Goal: Find specific page/section: Find specific page/section

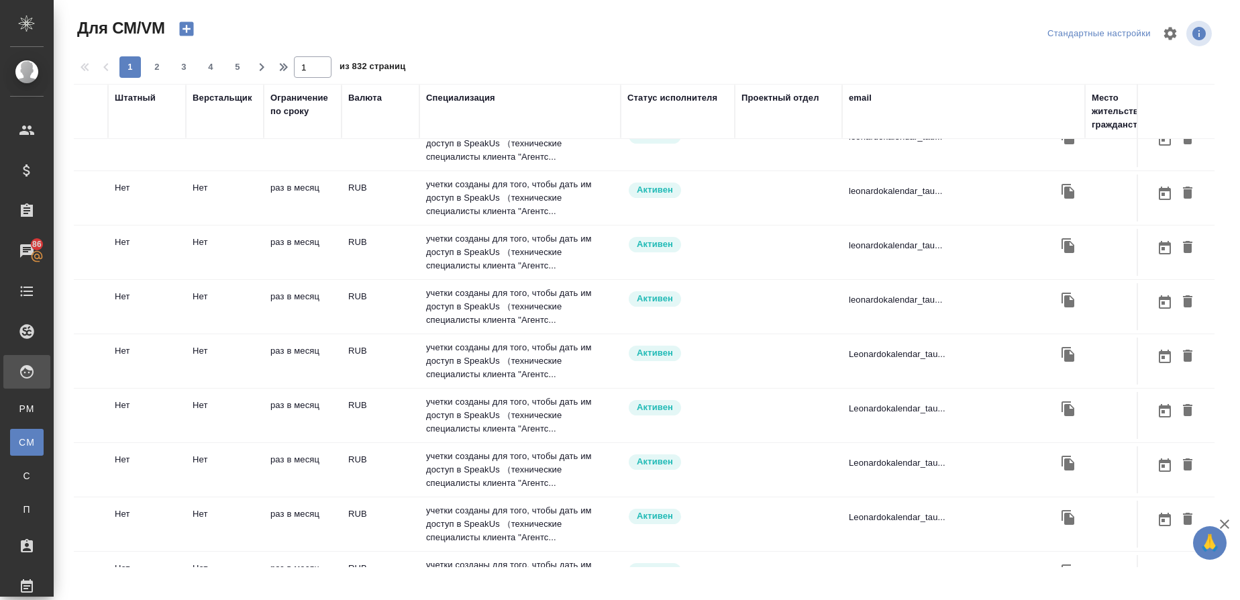
scroll to position [879, 0]
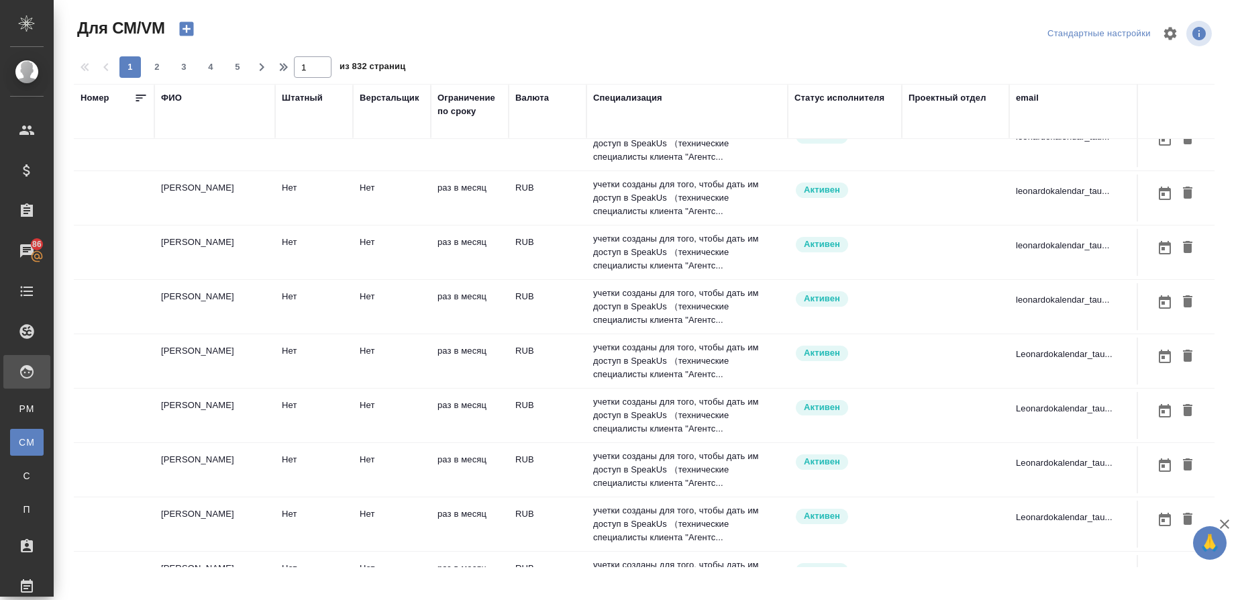
click at [179, 100] on div "ФИО" at bounding box center [171, 97] width 21 height 13
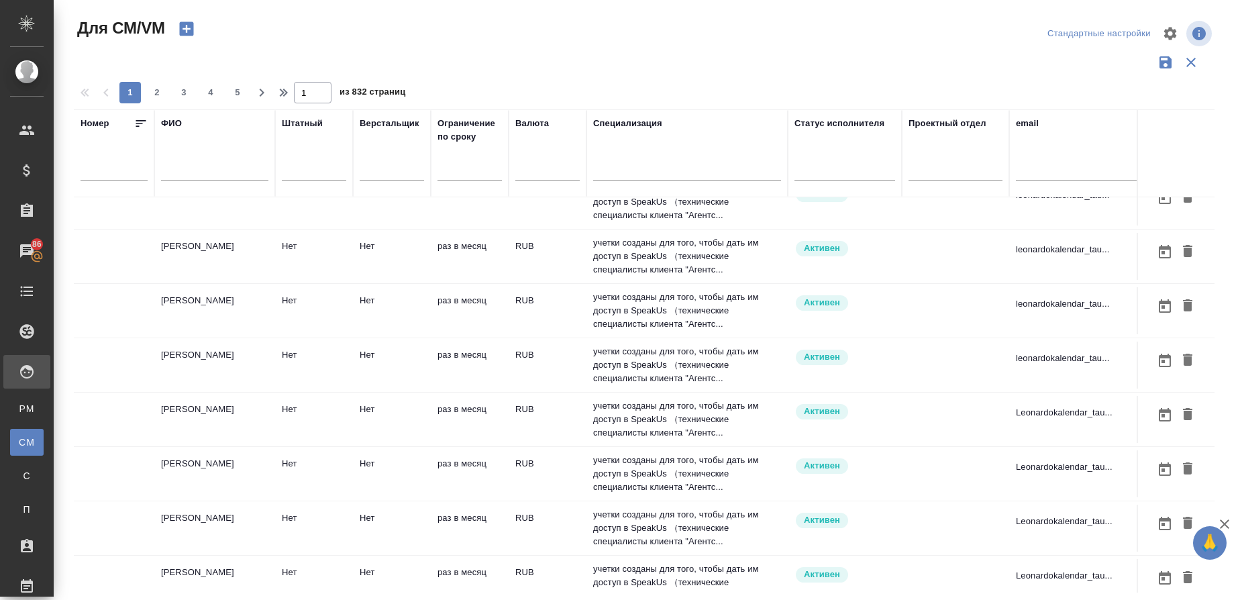
scroll to position [912, 0]
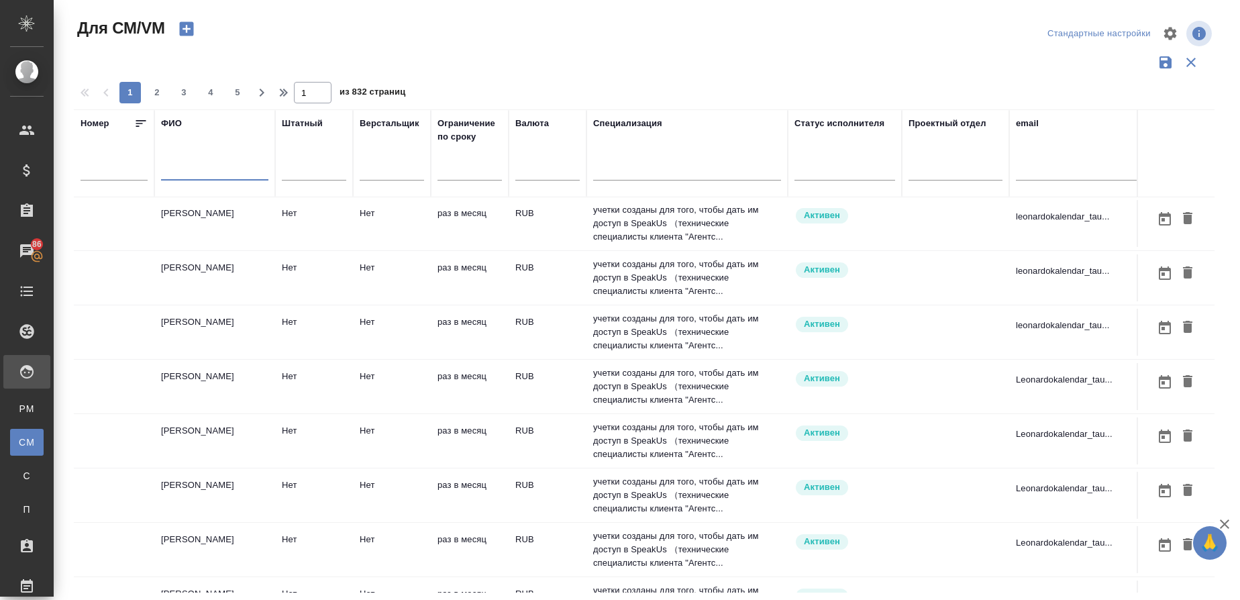
click at [180, 170] on input "text" at bounding box center [214, 172] width 107 height 17
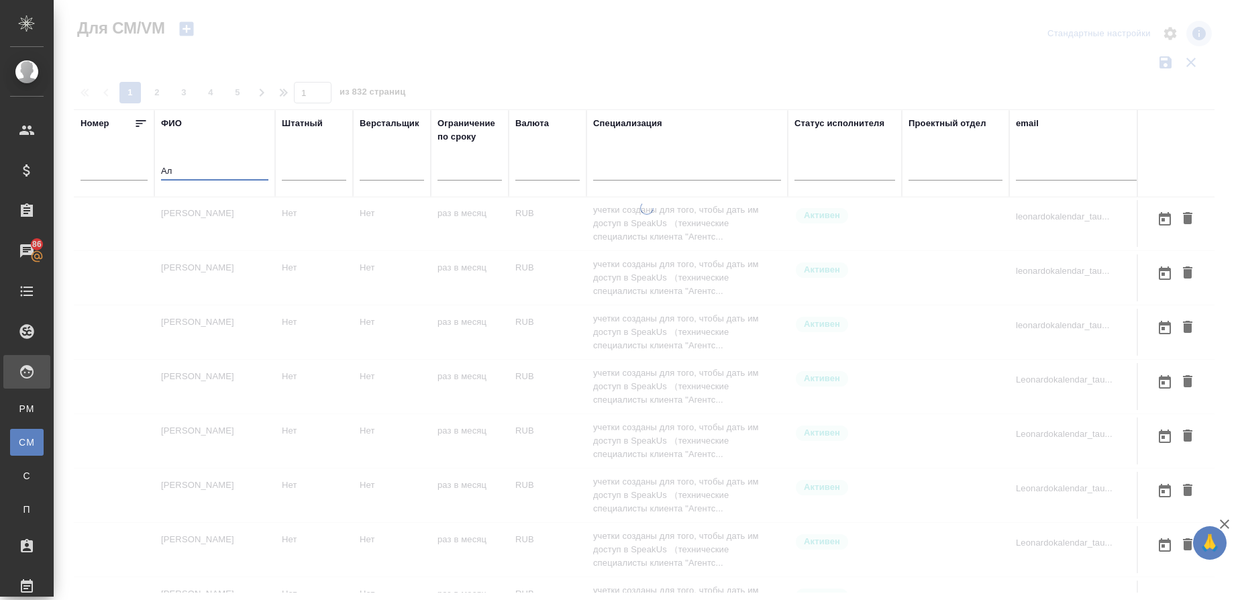
type input "А"
type input "О"
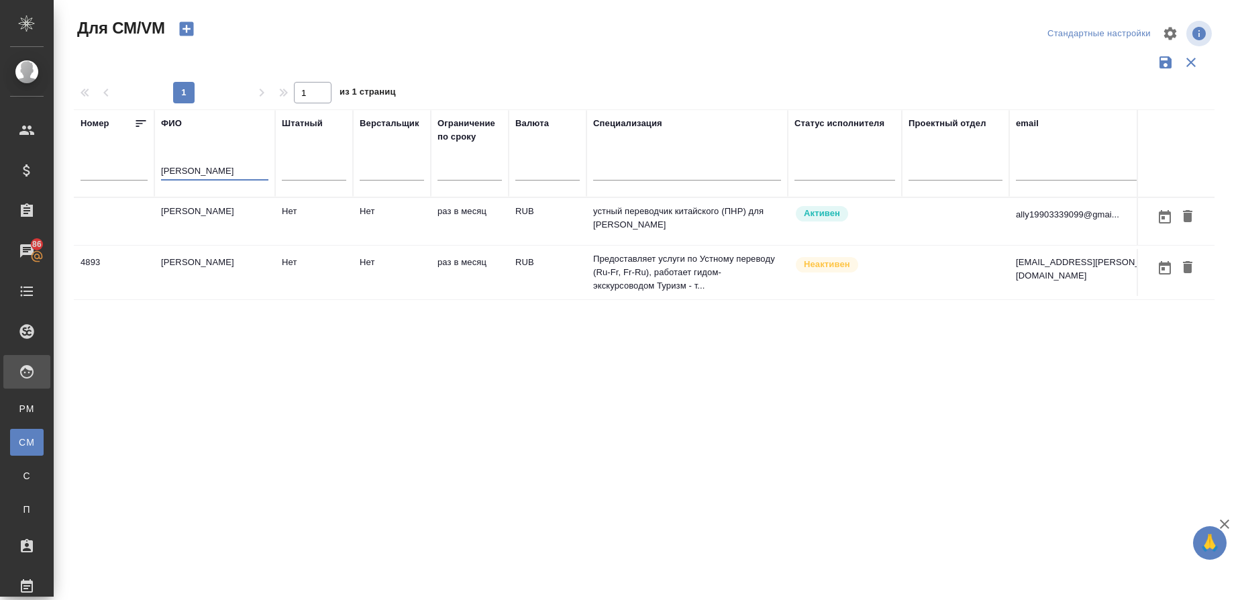
click at [180, 215] on td "Порошина Алёна Юрьевна" at bounding box center [214, 221] width 121 height 47
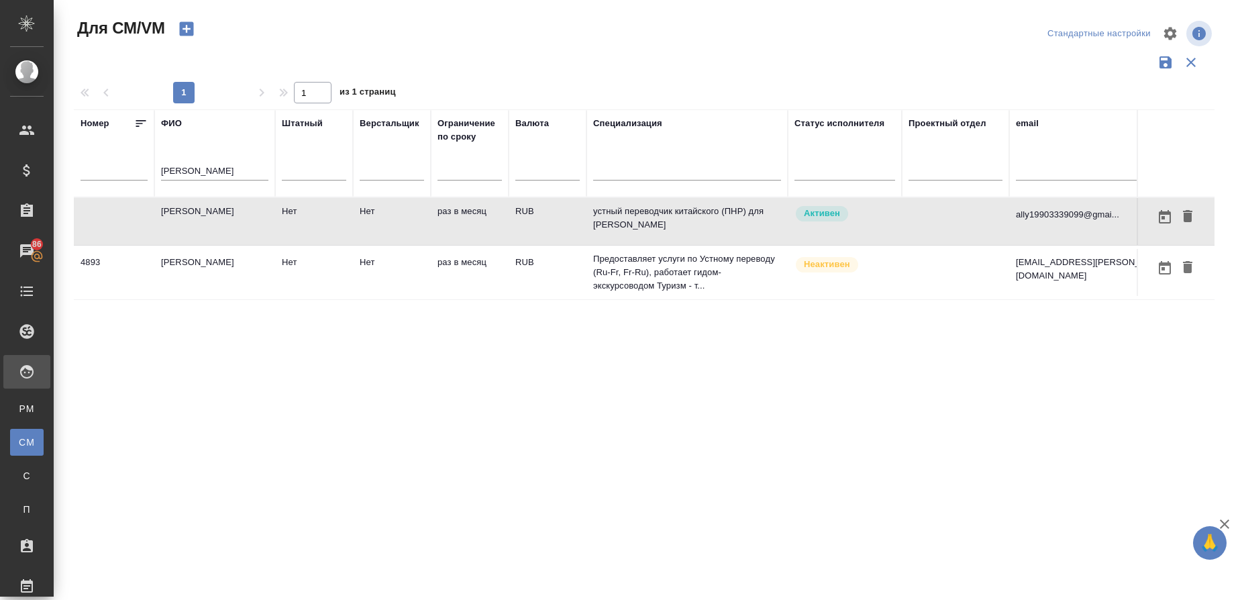
click at [180, 215] on td "Порошина Алёна Юрьевна" at bounding box center [214, 221] width 121 height 47
drag, startPoint x: 210, startPoint y: 168, endPoint x: 87, endPoint y: 176, distance: 123.0
click at [87, 176] on tr "Номер ФИО Порошина Штатный Верстальщик Ограничение по сроку Валюта Специализаци…" at bounding box center [844, 153] width 1541 height 88
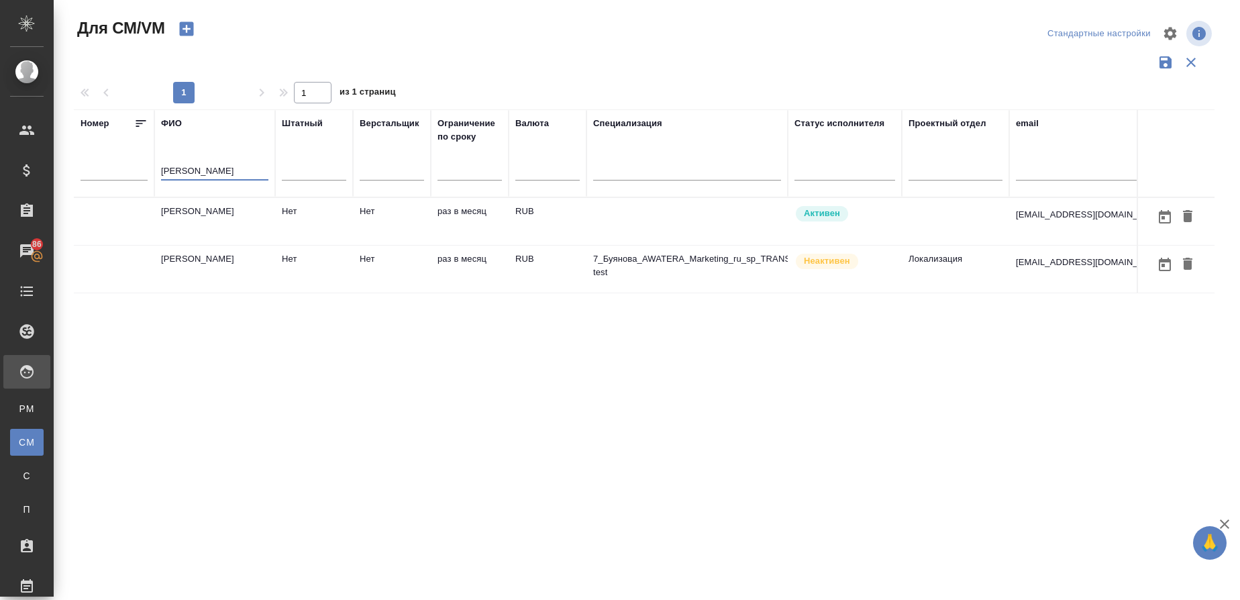
type input "Буянов"
click at [225, 221] on td "Буянов Александр" at bounding box center [214, 221] width 121 height 47
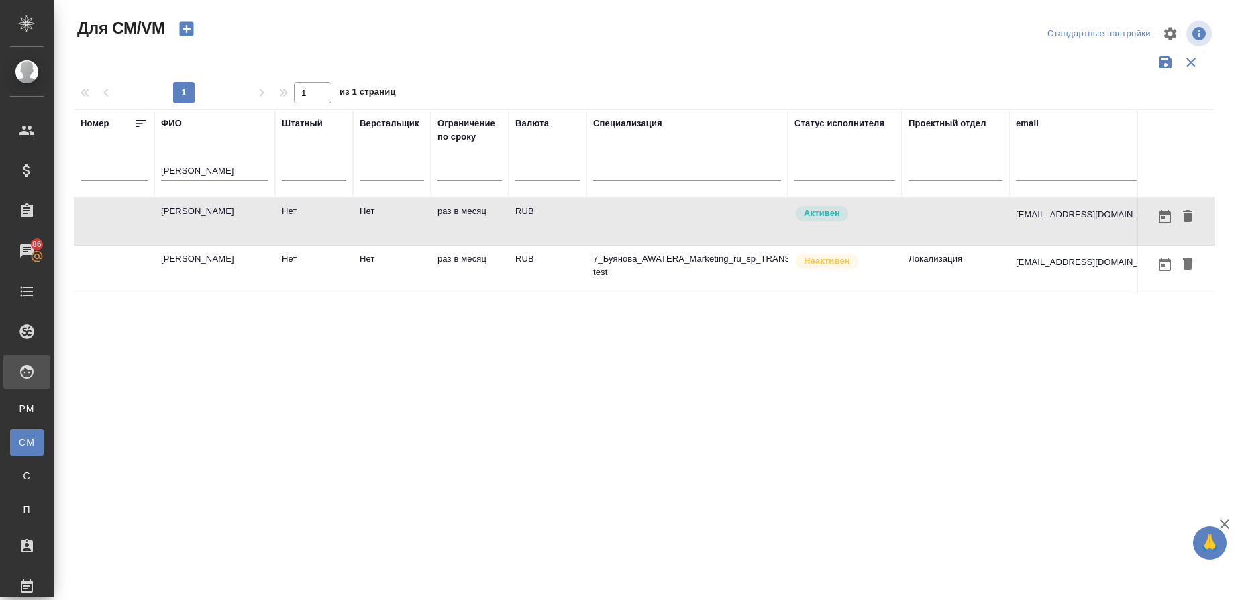
click at [225, 221] on td "Буянов Александр" at bounding box center [214, 221] width 121 height 47
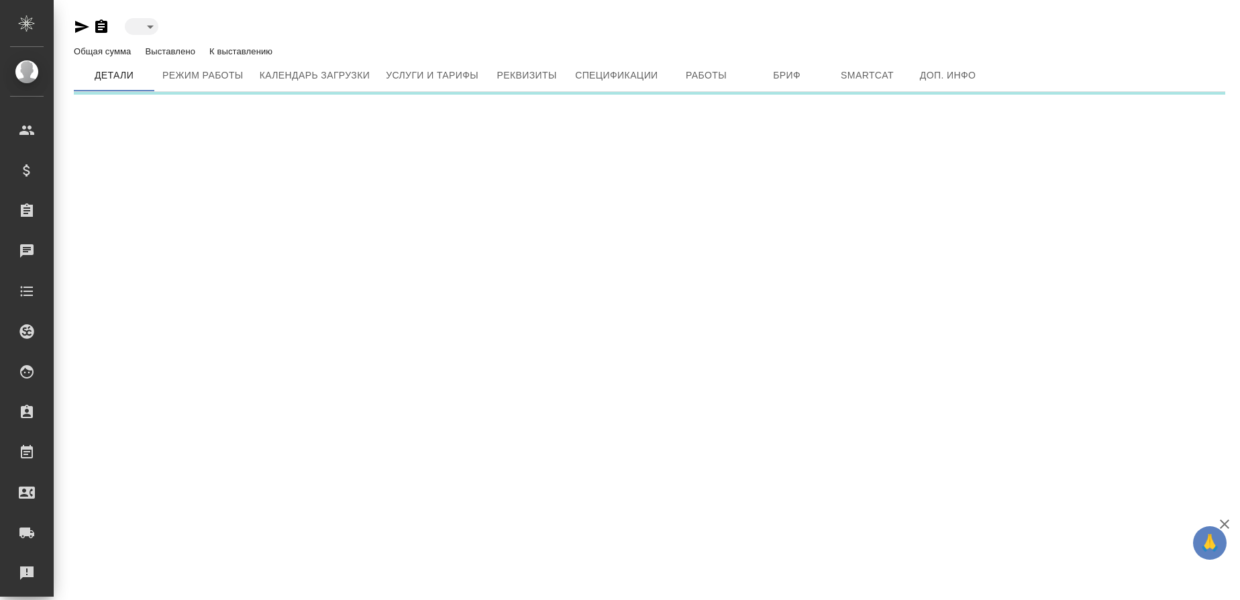
type input "active"
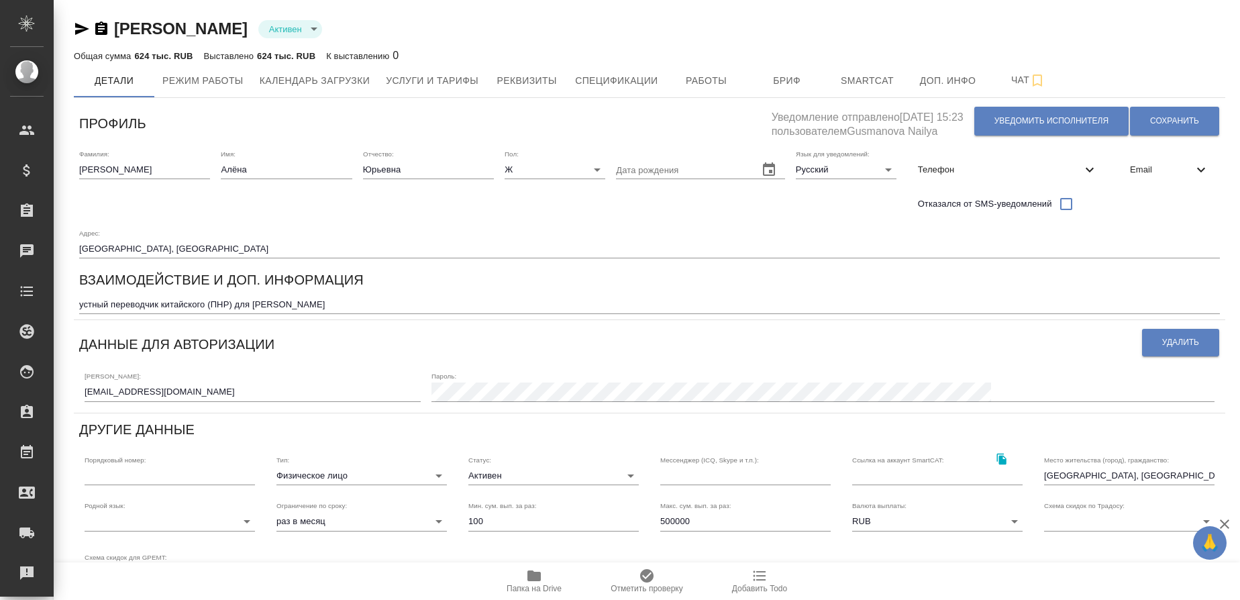
click at [541, 577] on icon "button" at bounding box center [533, 575] width 13 height 11
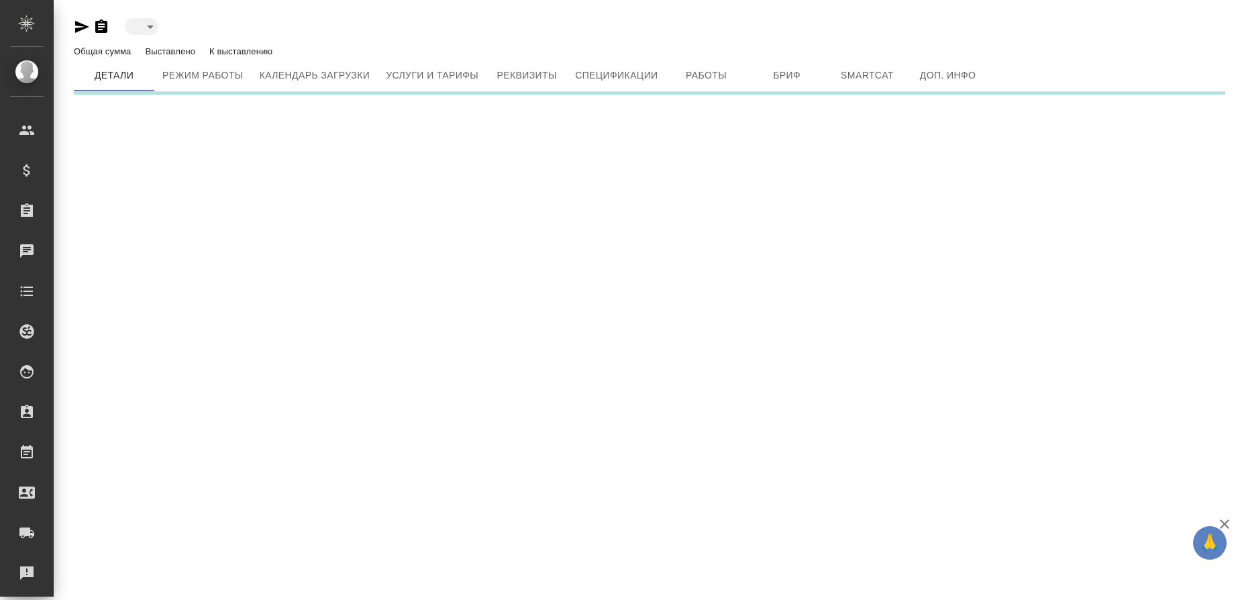
type input "active"
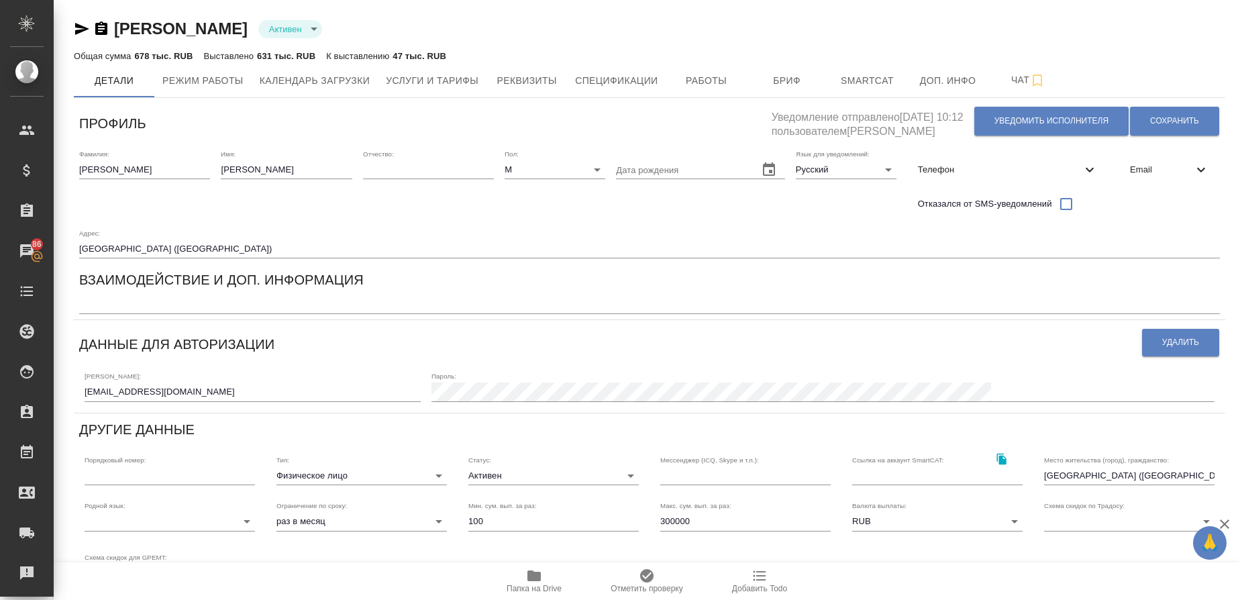
click at [525, 582] on span "Папка на Drive" at bounding box center [534, 579] width 97 height 25
